Goal: Navigation & Orientation: Find specific page/section

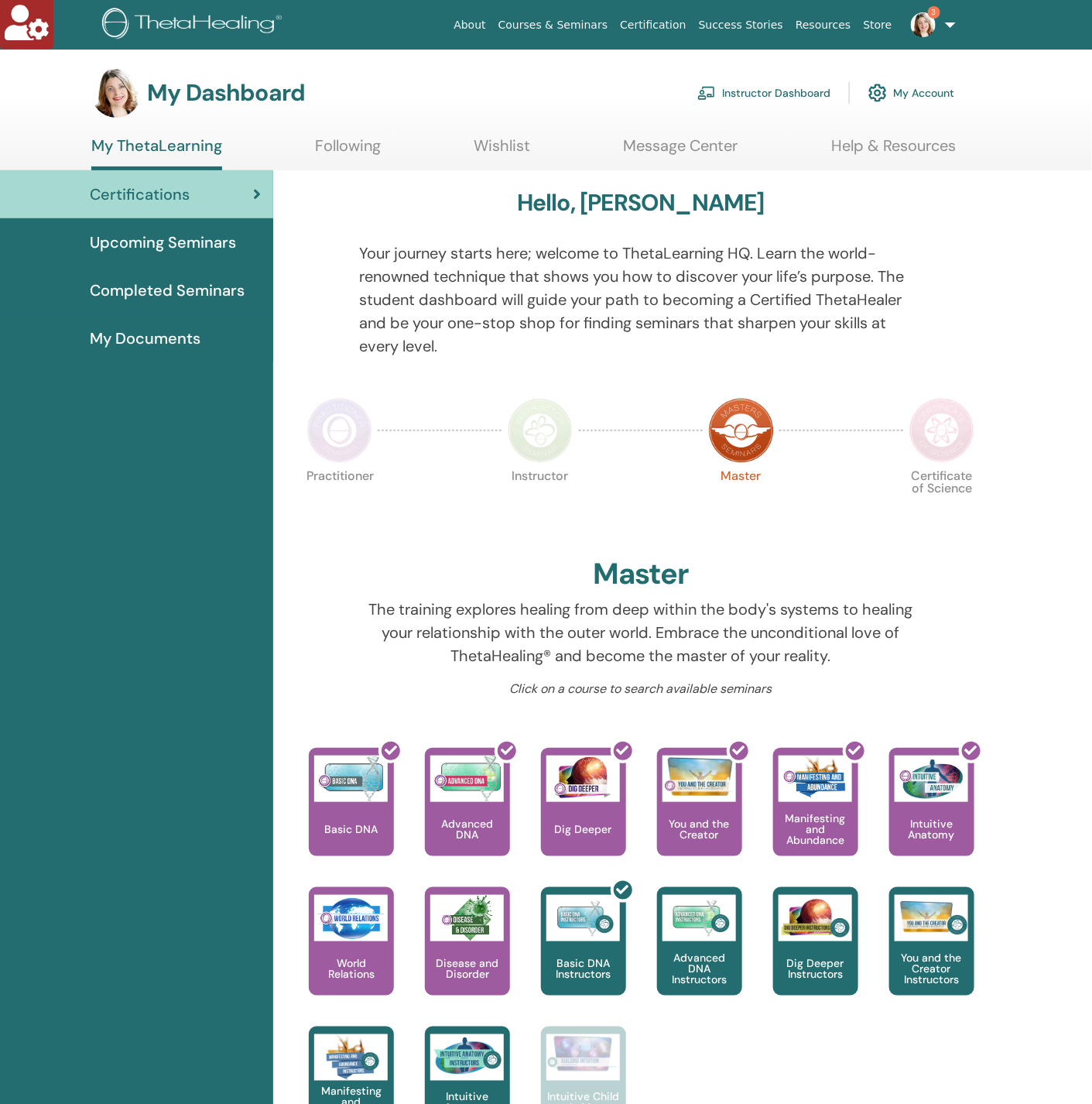
click at [921, 88] on link "My Account" at bounding box center [911, 93] width 86 height 34
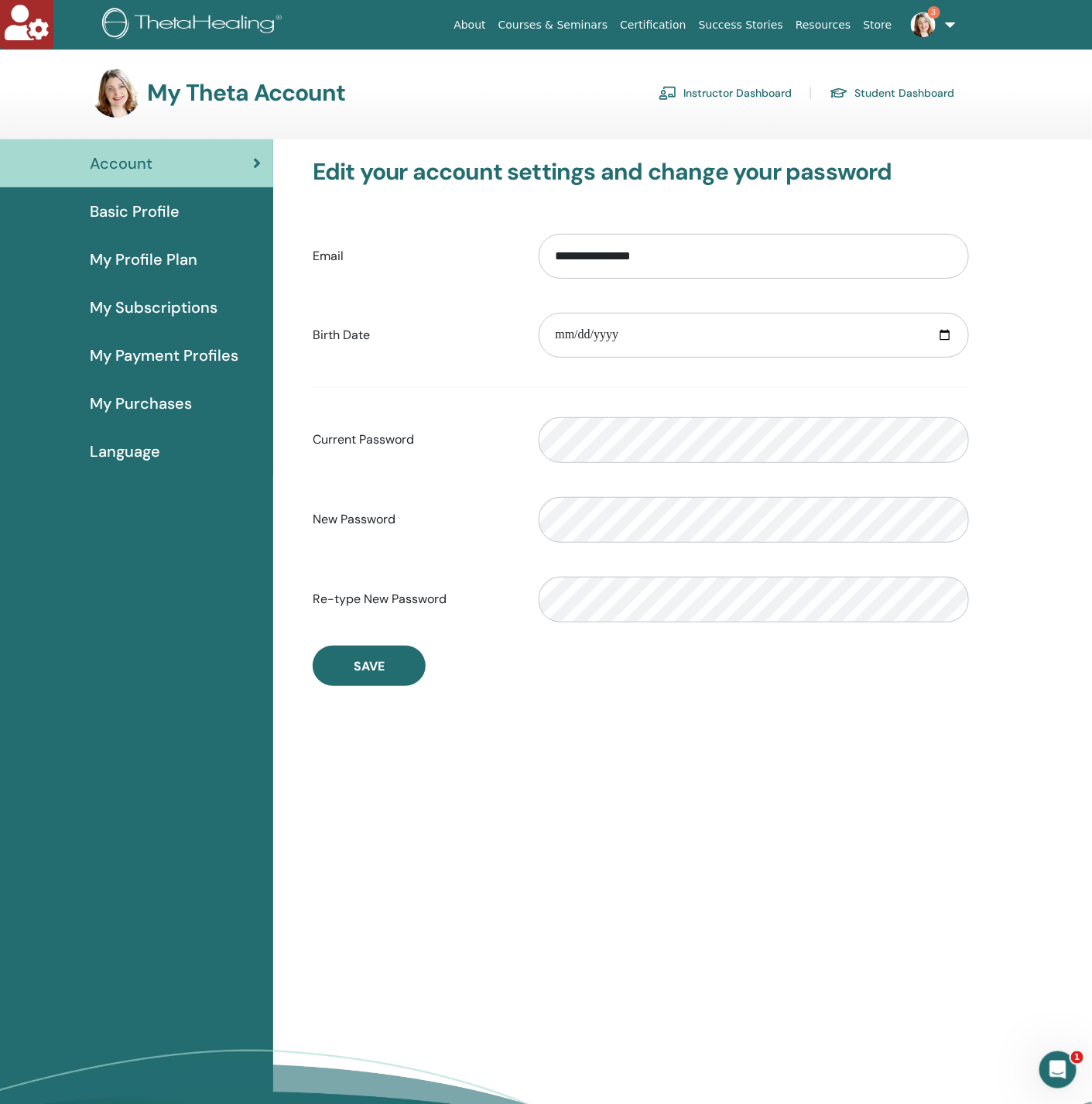
click at [162, 200] on span "Basic Profile" at bounding box center [135, 211] width 90 height 23
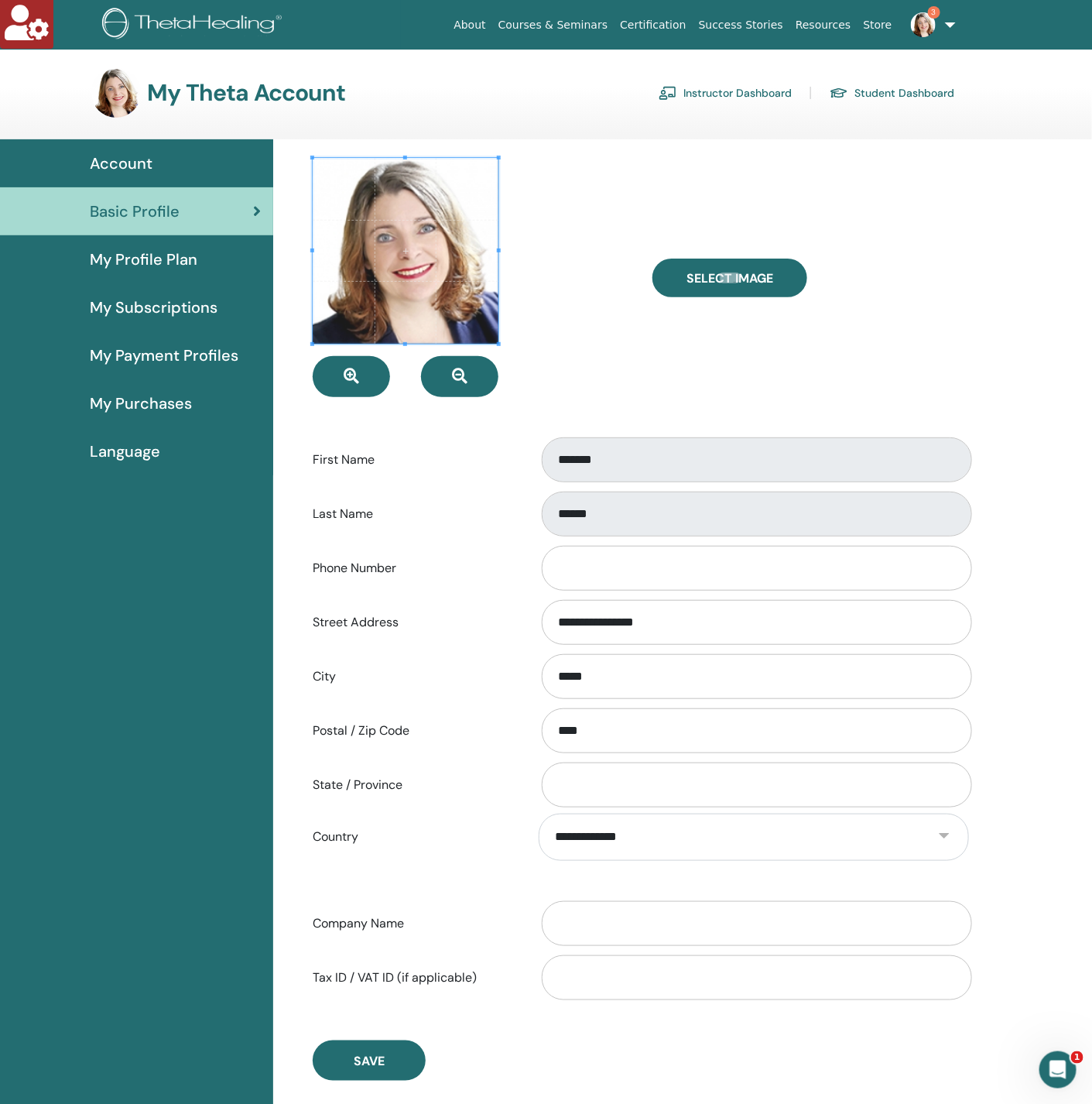
click at [151, 443] on span "Language" at bounding box center [125, 451] width 70 height 23
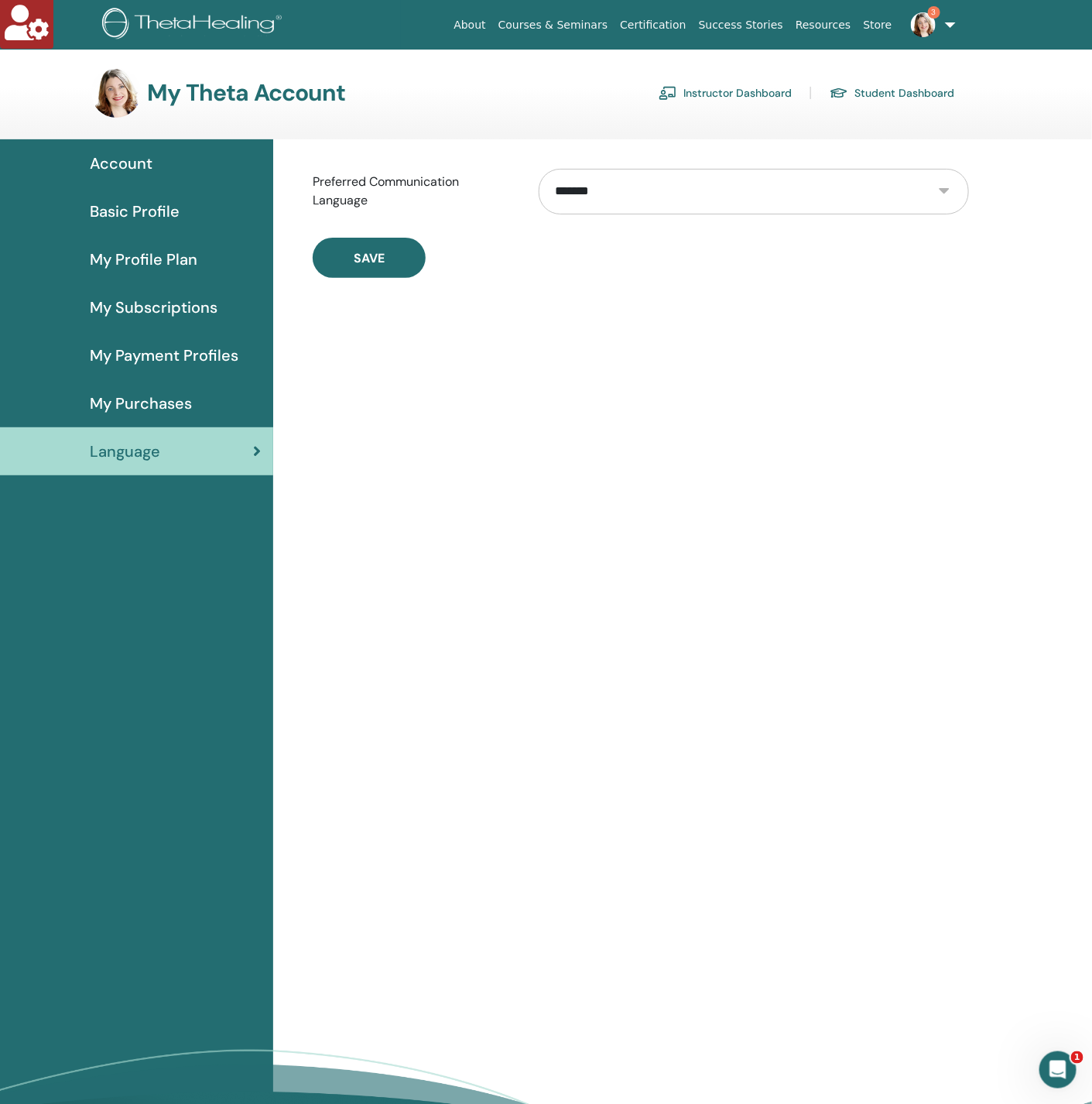
click at [722, 96] on link "Instructor Dashboard" at bounding box center [725, 93] width 133 height 25
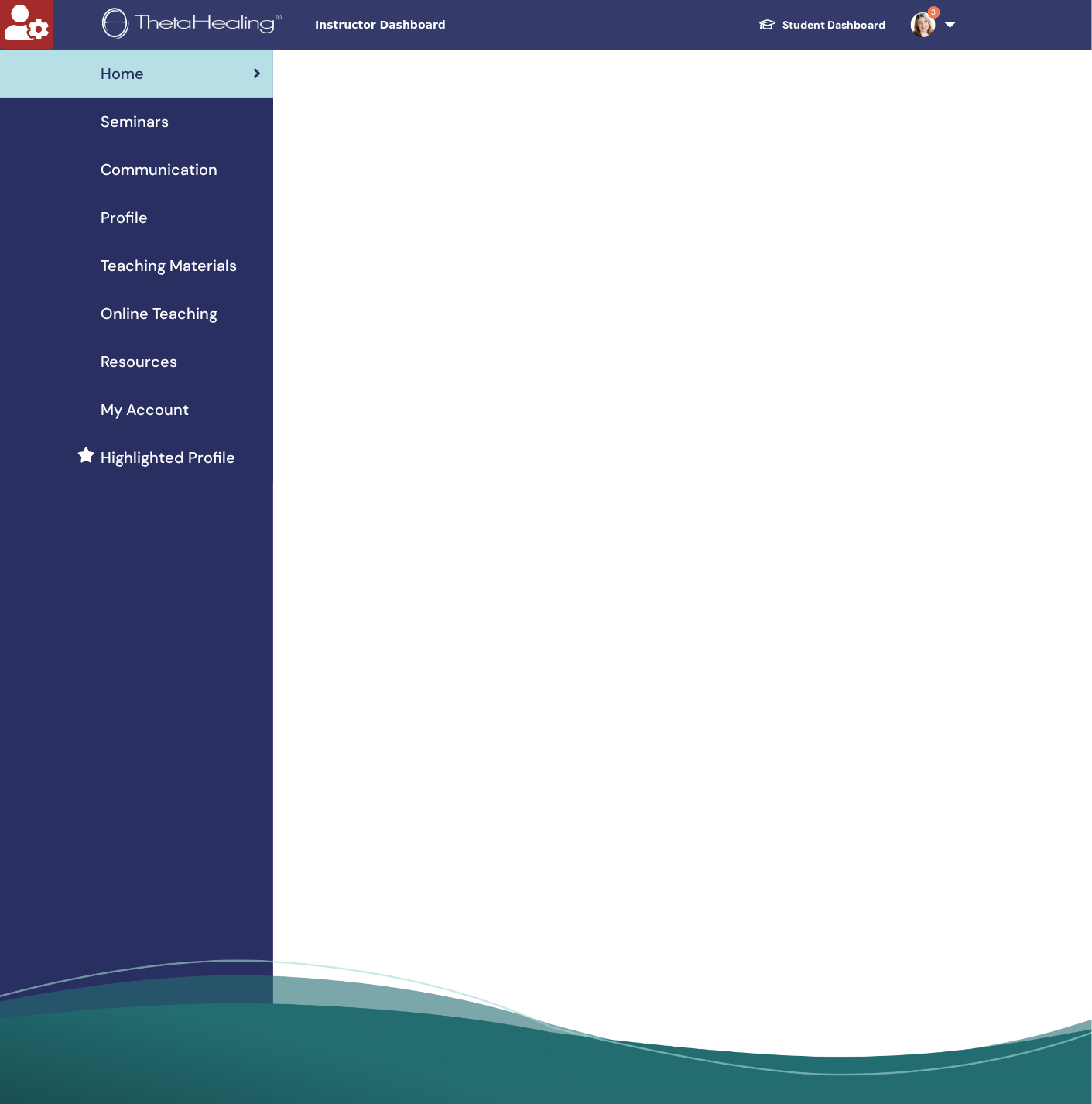
click at [126, 117] on span "Seminars" at bounding box center [134, 121] width 68 height 23
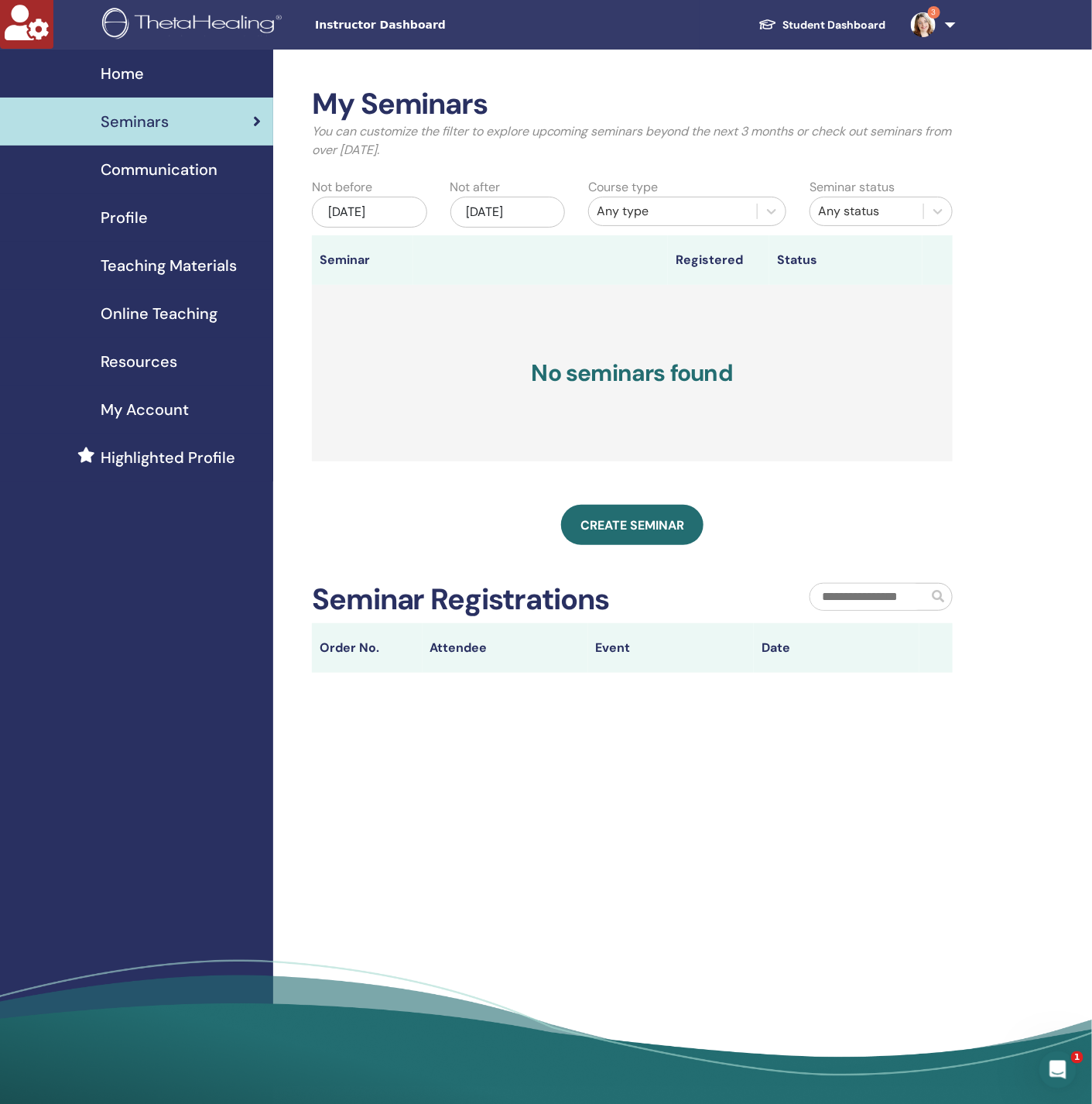
click at [388, 212] on div "Jun/18, 2025" at bounding box center [369, 211] width 115 height 31
click at [388, 268] on span "Choose Date" at bounding box center [390, 265] width 10 height 10
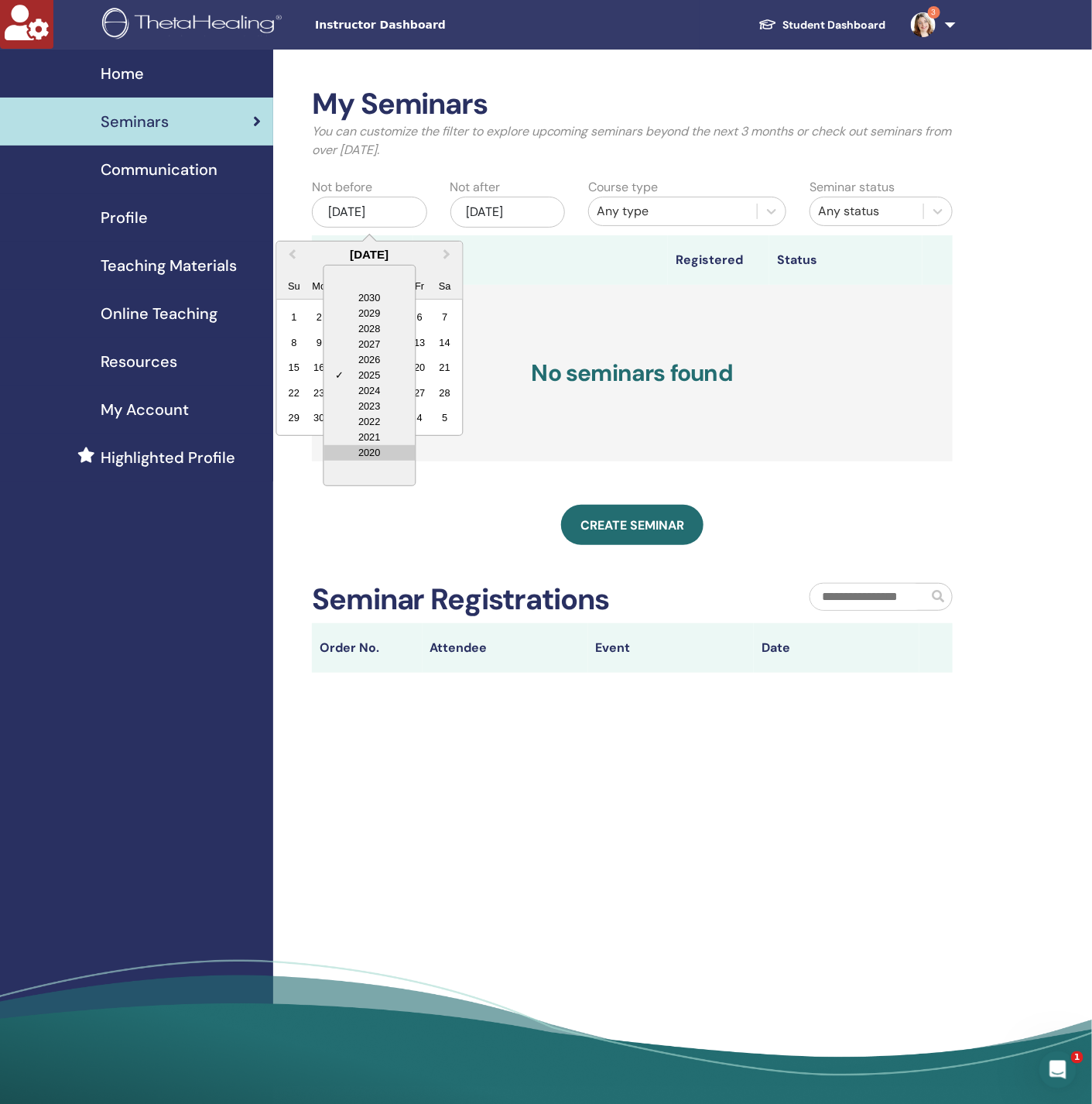
click at [383, 446] on div "2020" at bounding box center [369, 453] width 92 height 15
click at [425, 390] on div "26" at bounding box center [419, 392] width 21 height 21
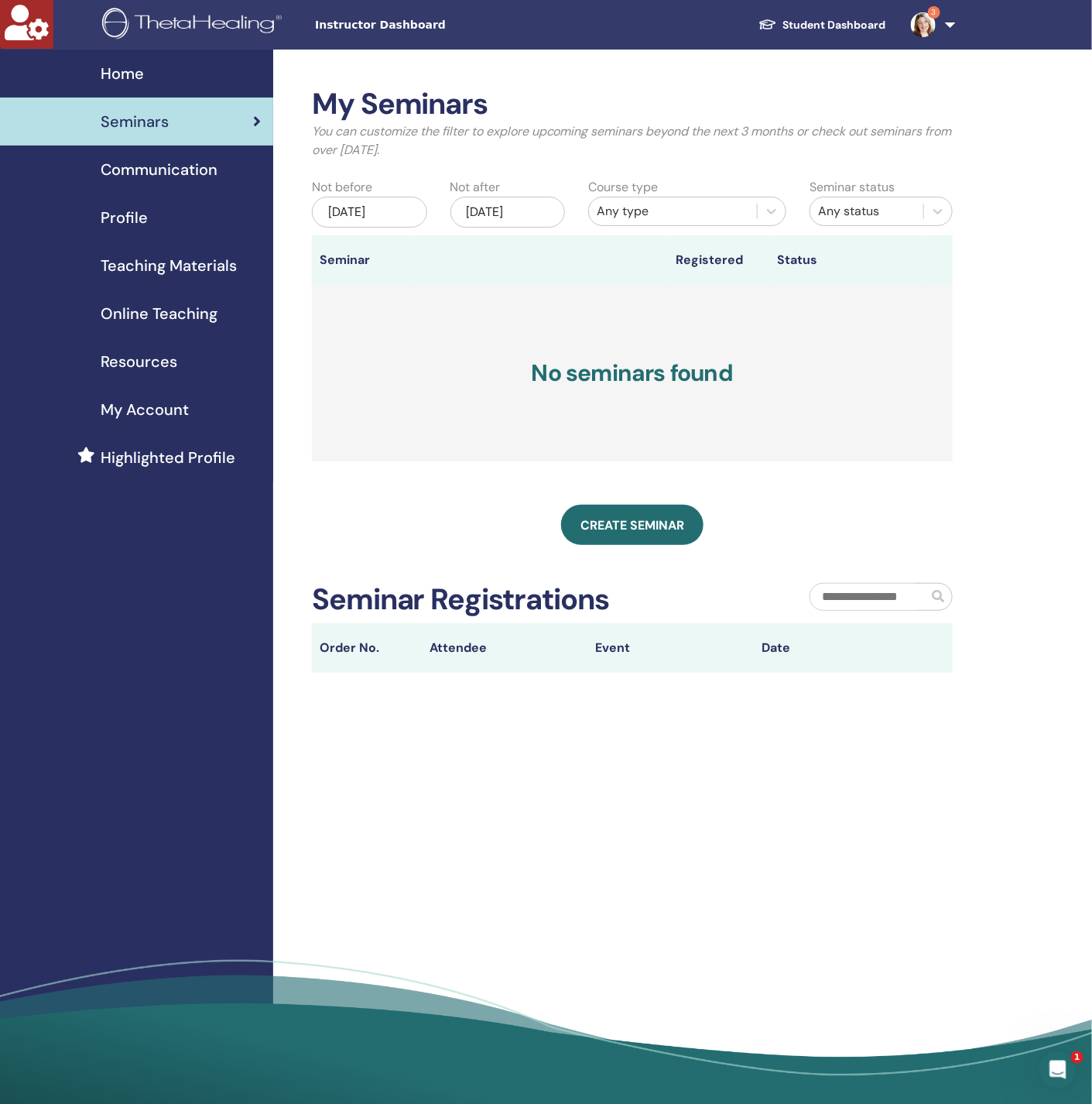
click at [151, 206] on div "Profile" at bounding box center [137, 217] width 249 height 23
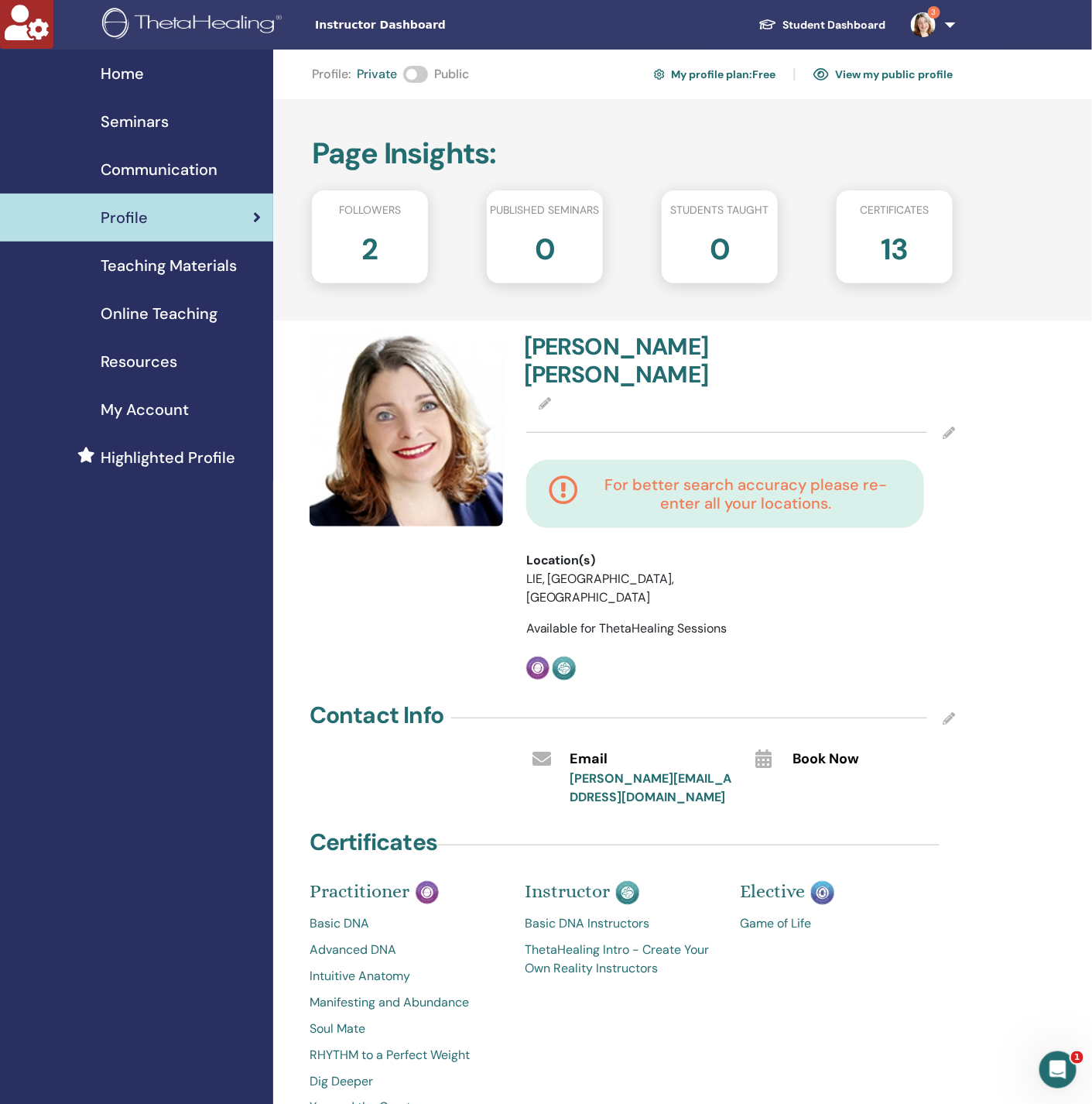
click at [174, 298] on link "Online Teaching" at bounding box center [137, 313] width 273 height 48
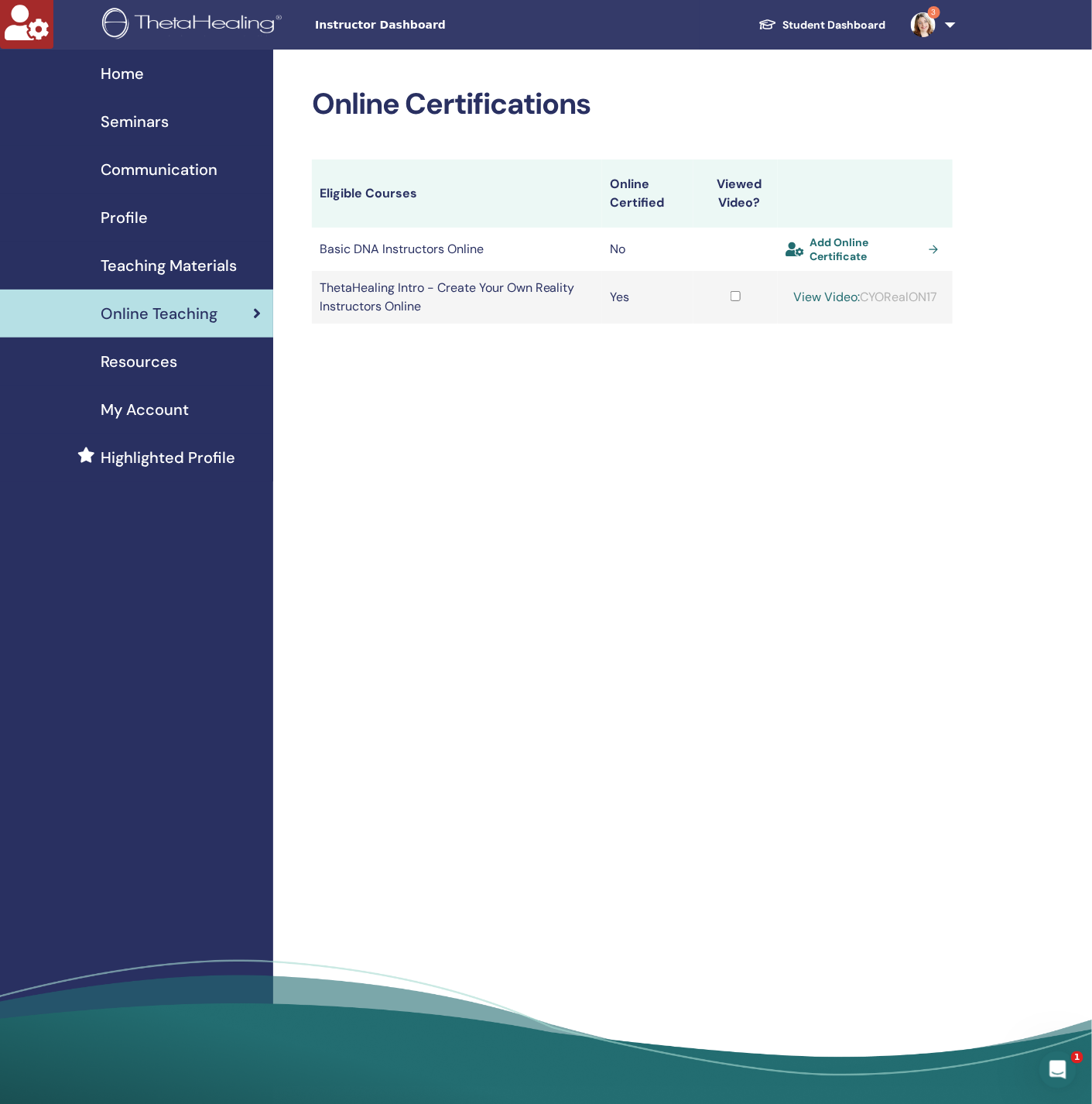
click at [927, 31] on img at bounding box center [923, 25] width 25 height 25
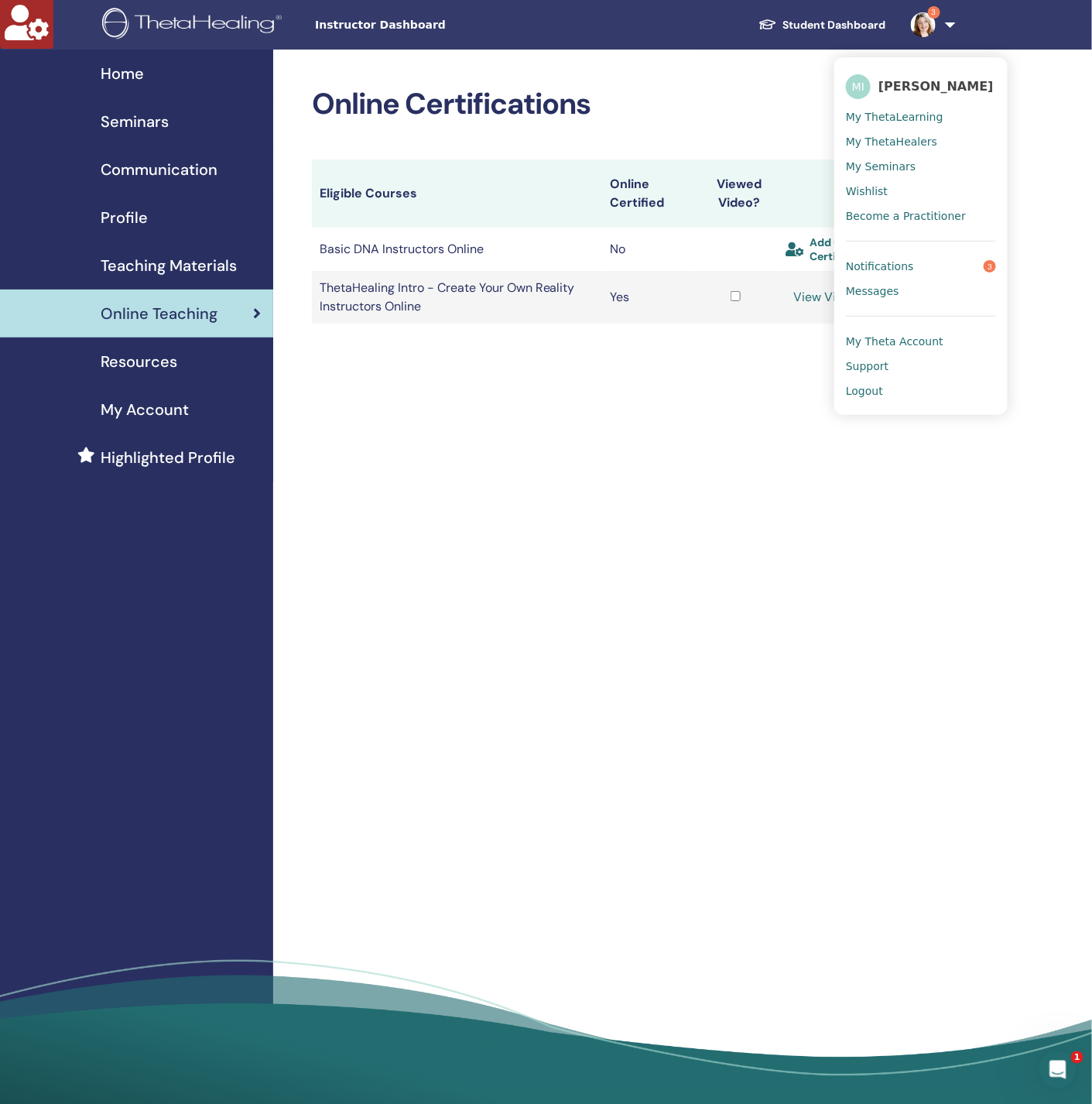
click at [892, 268] on span "Notifications" at bounding box center [880, 266] width 68 height 14
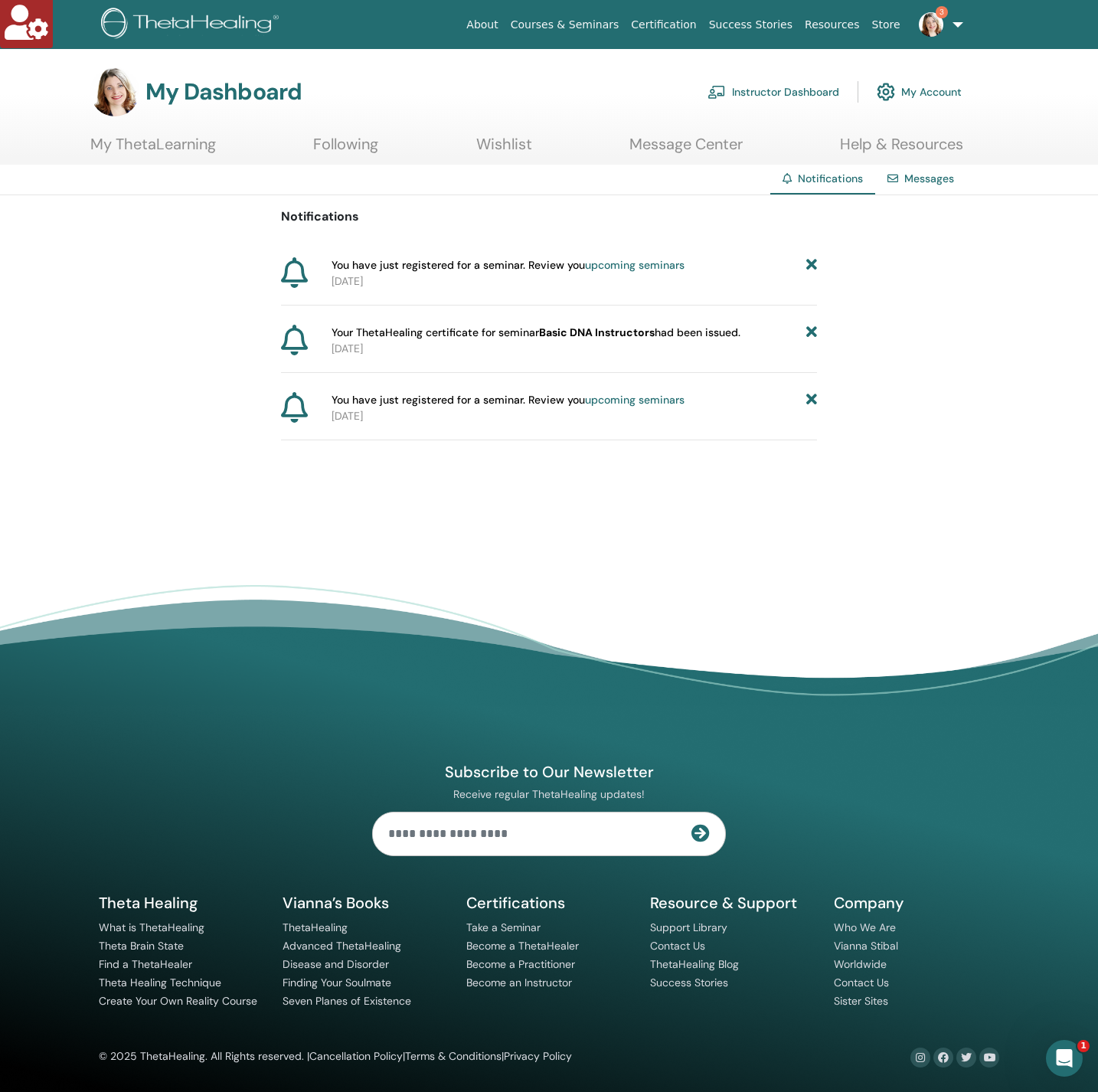
click at [805, 97] on link "Instructor Dashboard" at bounding box center [773, 92] width 132 height 34
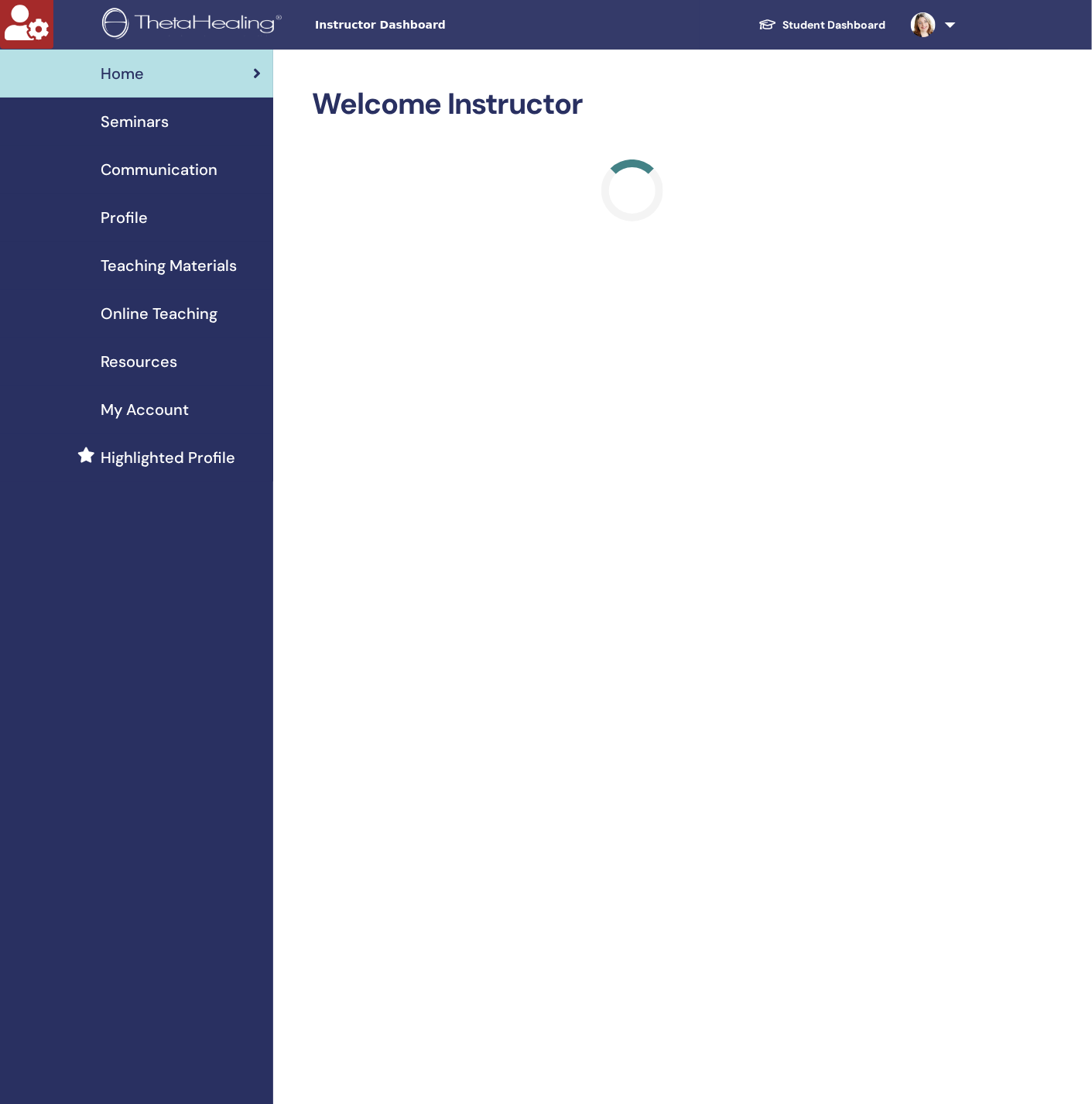
click at [874, 14] on link "Student Dashboard" at bounding box center [823, 25] width 153 height 29
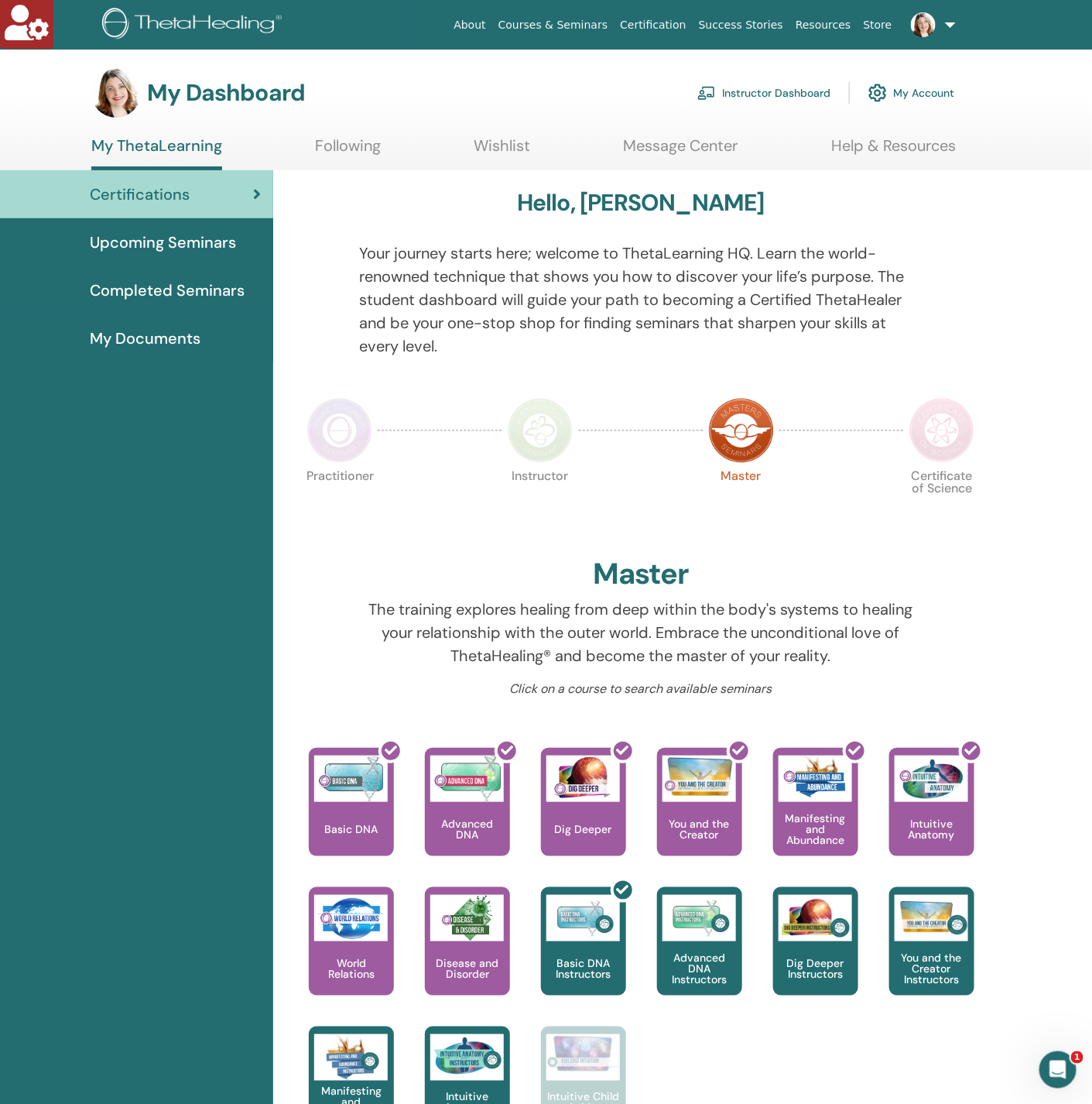
click at [183, 242] on span "Upcoming Seminars" at bounding box center [163, 242] width 146 height 23
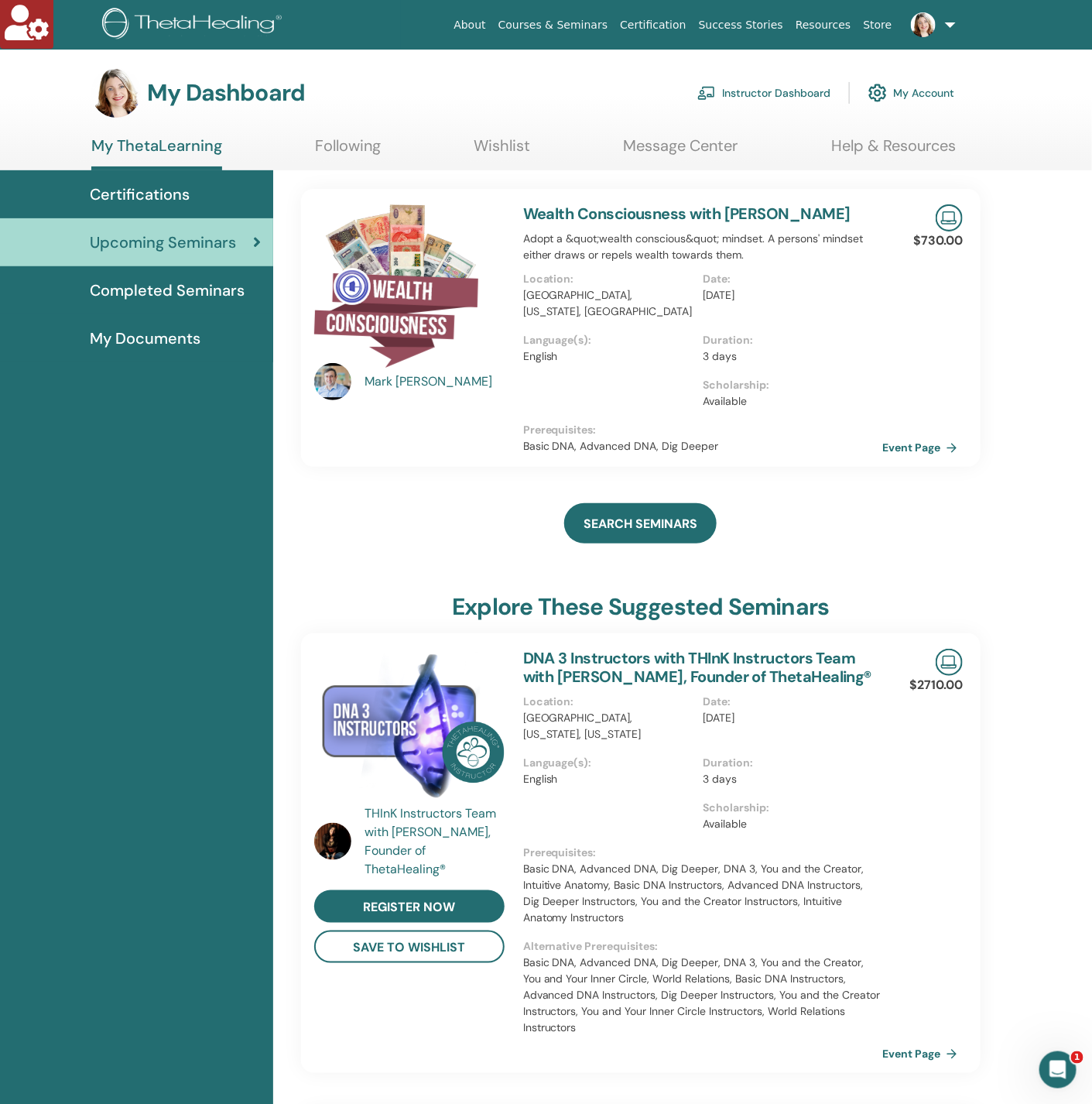
click at [147, 200] on span "Certifications" at bounding box center [140, 194] width 100 height 23
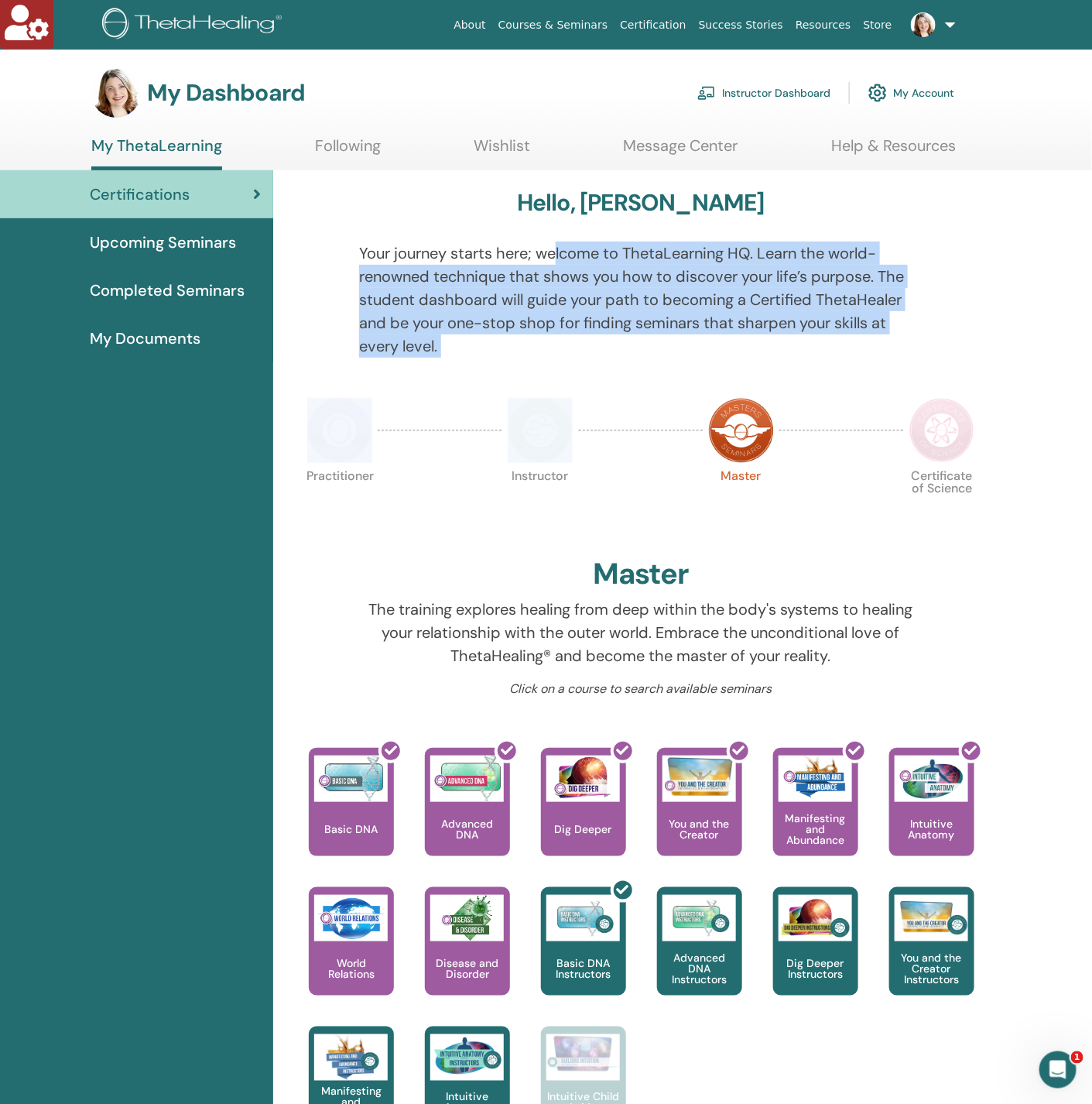
drag, startPoint x: 554, startPoint y: 249, endPoint x: 632, endPoint y: 380, distance: 152.5
click at [639, 397] on div "Hello, Manuela Your journey starts here; welcome to ThetaLearning HQ. Learn the…" at bounding box center [641, 677] width 717 height 1014
click at [627, 374] on div "Your journey starts here; welcome to ThetaLearning HQ. Learn the world-renowned…" at bounding box center [640, 308] width 586 height 135
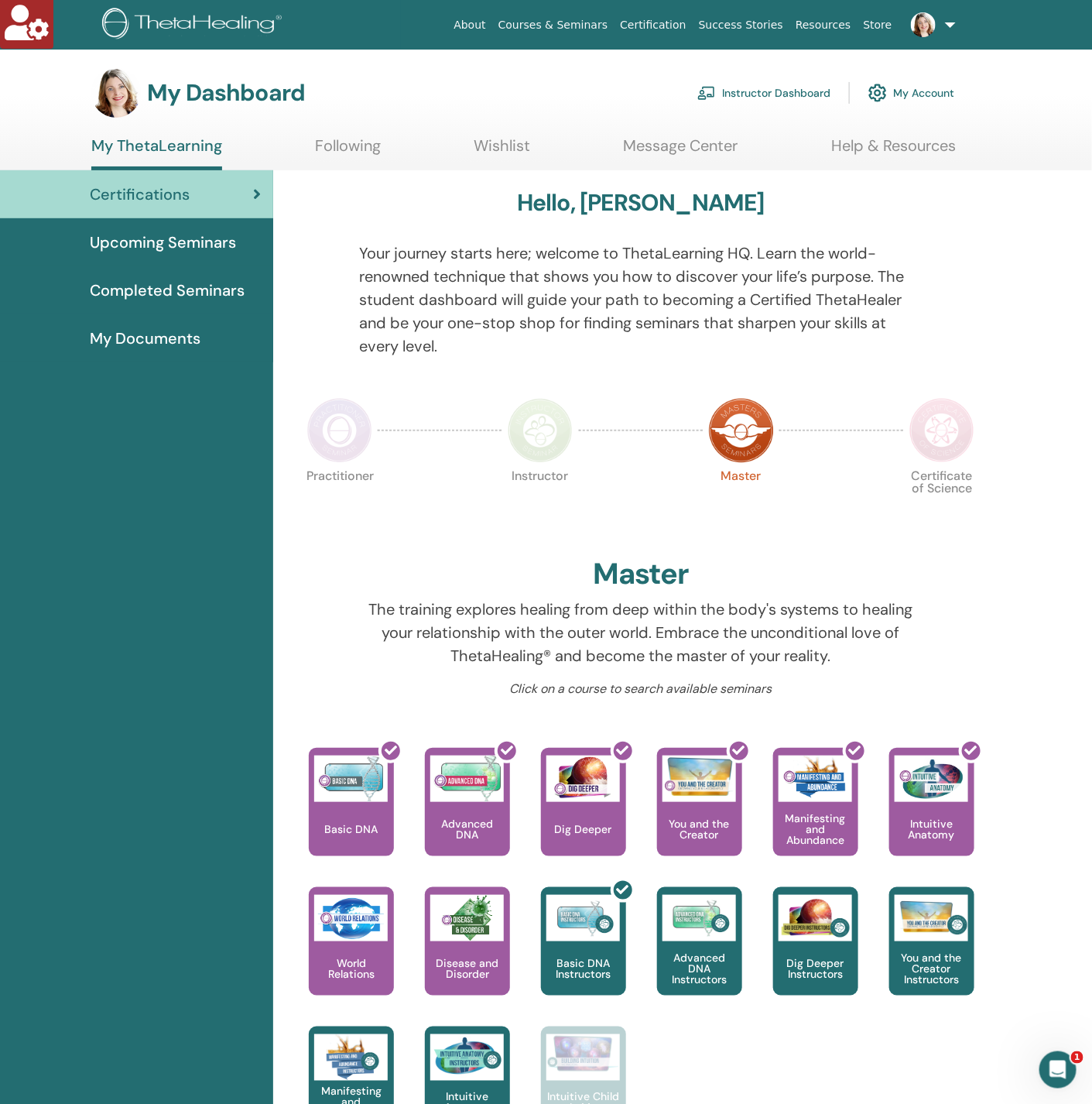
click at [170, 286] on span "Completed Seminars" at bounding box center [167, 290] width 155 height 23
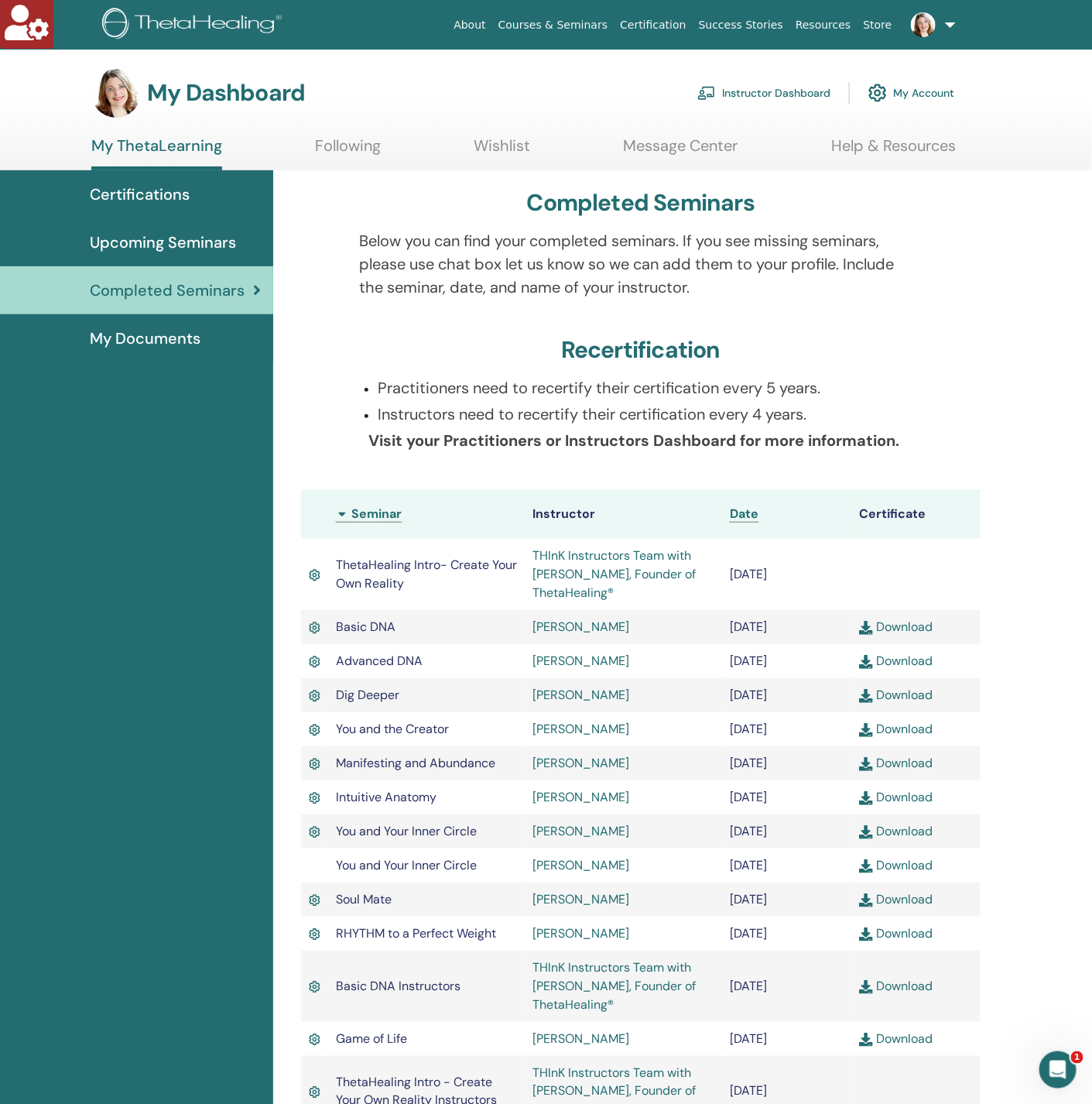
click at [933, 80] on link "My Account" at bounding box center [911, 93] width 86 height 34
